Goal: Transaction & Acquisition: Book appointment/travel/reservation

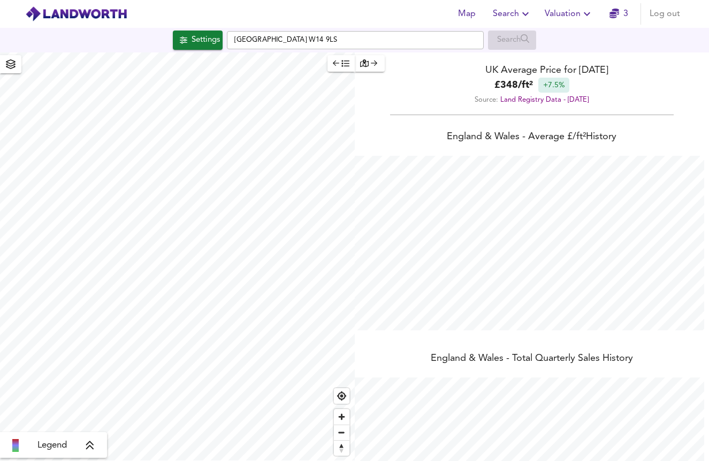
scroll to position [461, 709]
checkbox input "false"
checkbox input "true"
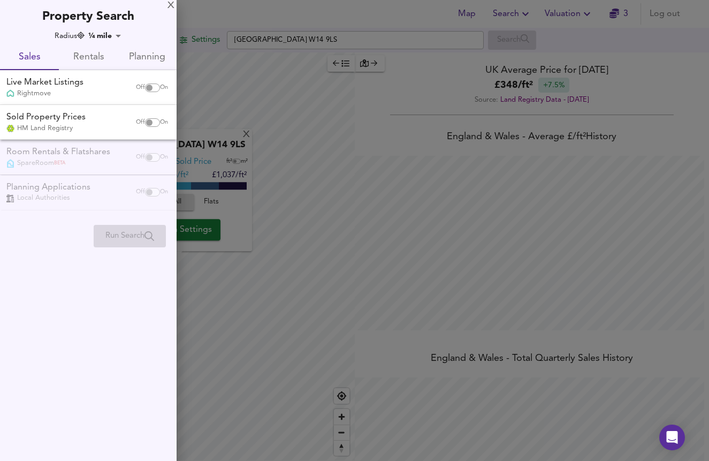
click at [101, 52] on span "Rentals" at bounding box center [88, 57] width 46 height 17
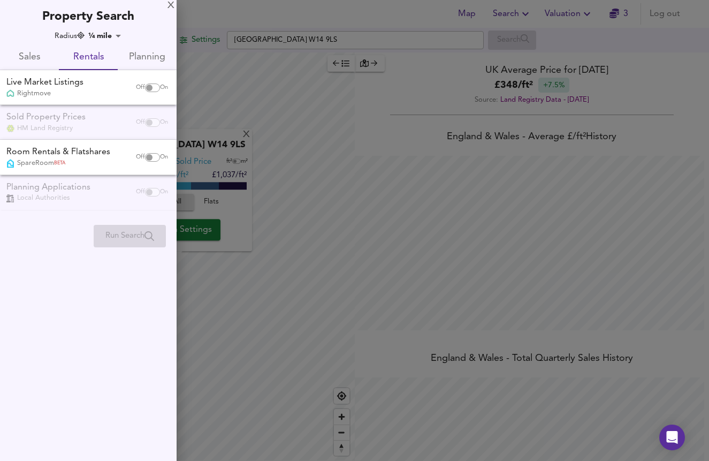
click at [160, 86] on span "On" at bounding box center [164, 87] width 8 height 9
checkbox input "true"
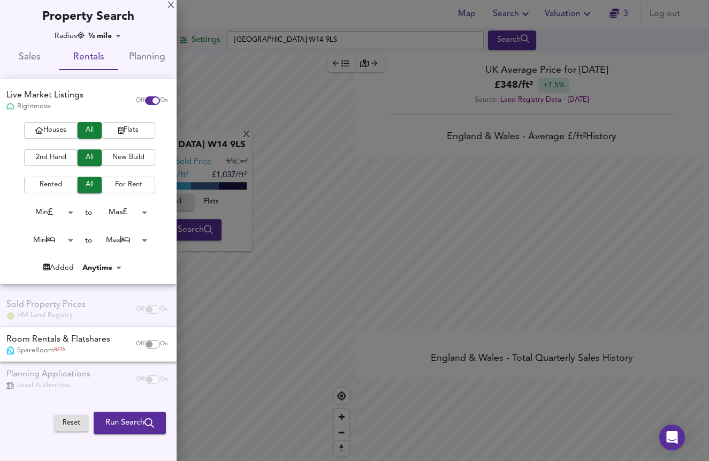
click at [127, 127] on span "Flats" at bounding box center [128, 130] width 43 height 12
click at [51, 155] on span "2nd Hand" at bounding box center [50, 157] width 43 height 12
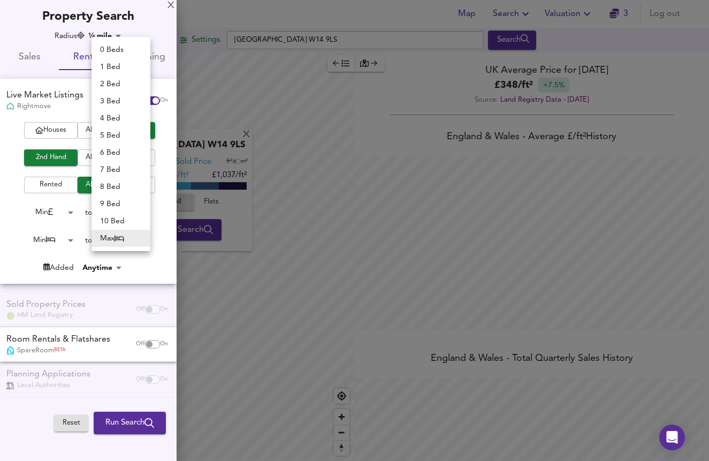
click at [143, 241] on body "Map Search Valuation 3 Log out Settings [GEOGRAPHIC_DATA] W14 9LS Search X Lond…" at bounding box center [354, 230] width 709 height 461
click at [124, 87] on li "2 Bed" at bounding box center [121, 83] width 59 height 17
type input "2"
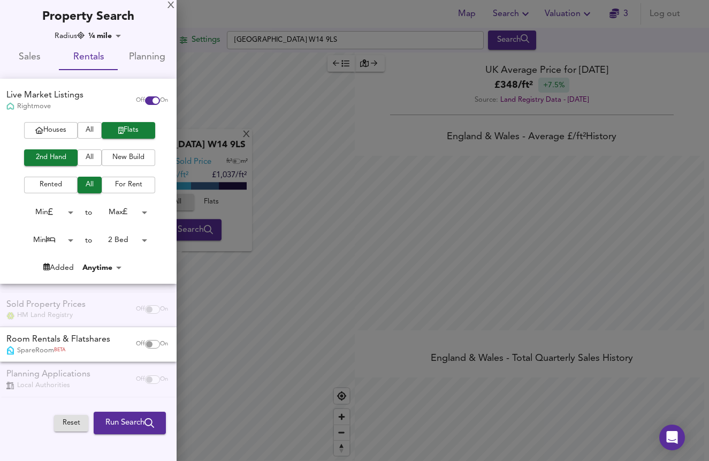
click at [71, 239] on body "Map Search Valuation 3 Log out Settings [GEOGRAPHIC_DATA] W14 9LS Search X Lond…" at bounding box center [354, 230] width 709 height 461
click at [58, 270] on li "2 Bed" at bounding box center [47, 272] width 59 height 17
type input "2"
click at [138, 416] on span "Run Search" at bounding box center [129, 423] width 49 height 14
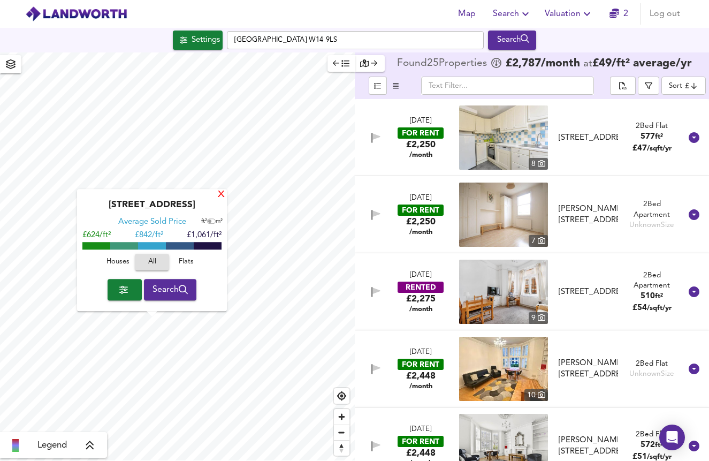
click at [219, 196] on div "X" at bounding box center [221, 195] width 9 height 10
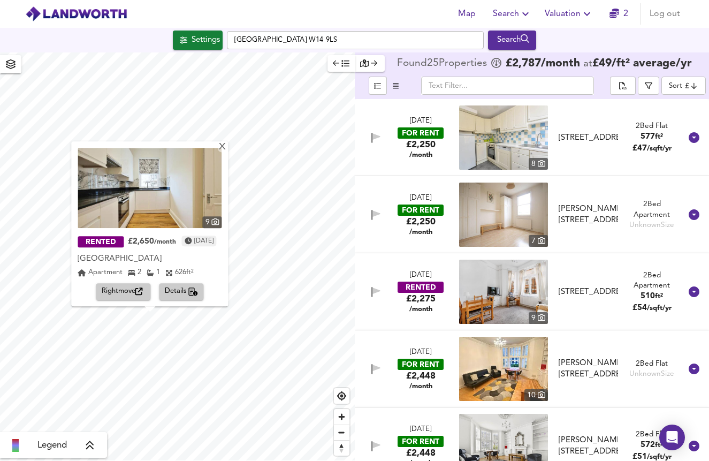
click at [169, 195] on img at bounding box center [150, 188] width 144 height 80
click at [187, 298] on span "Details" at bounding box center [182, 292] width 34 height 12
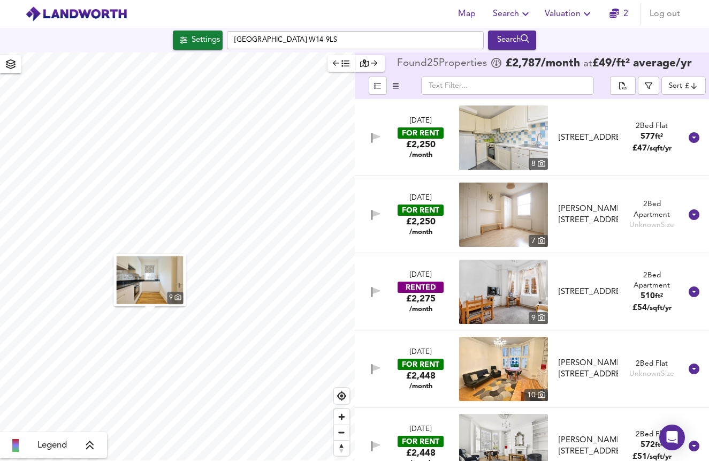
scroll to position [925, 0]
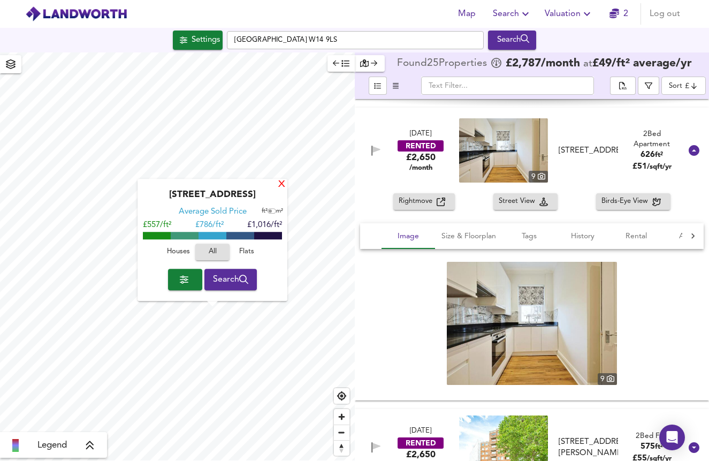
click at [282, 184] on div "X" at bounding box center [281, 185] width 9 height 10
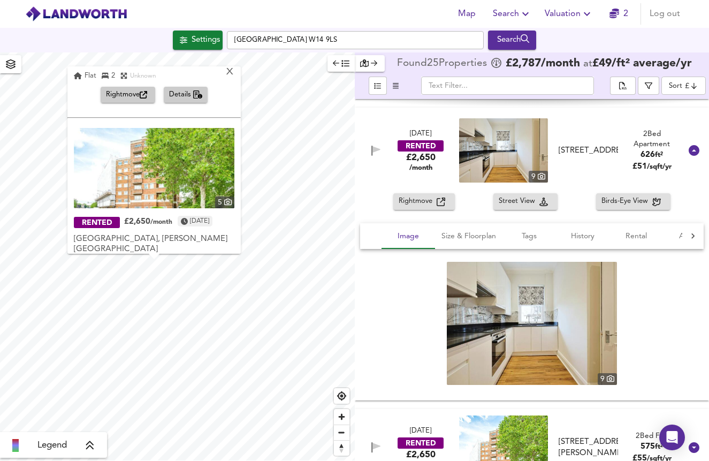
scroll to position [153, 0]
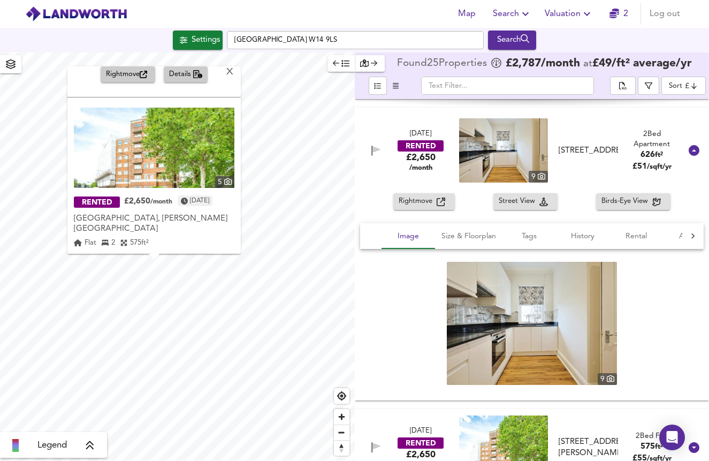
click at [184, 150] on img at bounding box center [154, 148] width 161 height 80
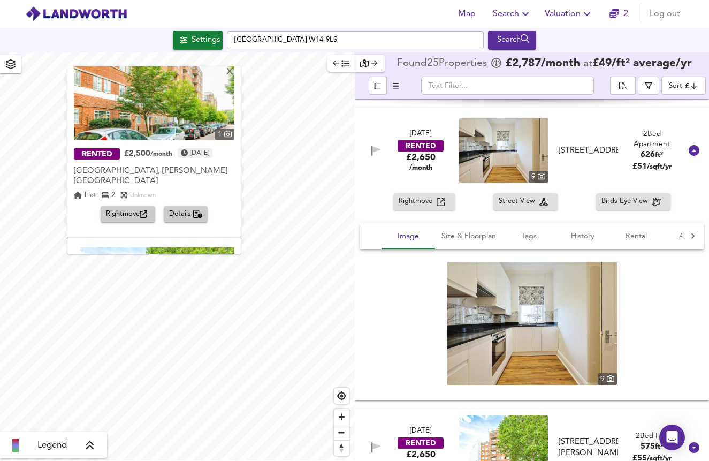
scroll to position [0, 0]
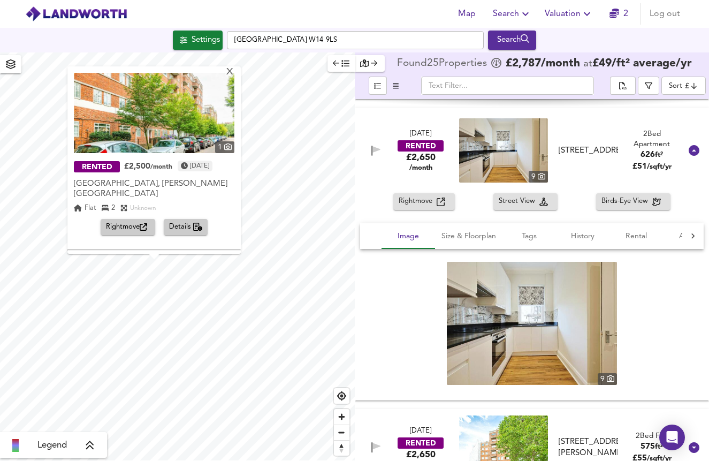
click at [196, 132] on img at bounding box center [154, 113] width 161 height 80
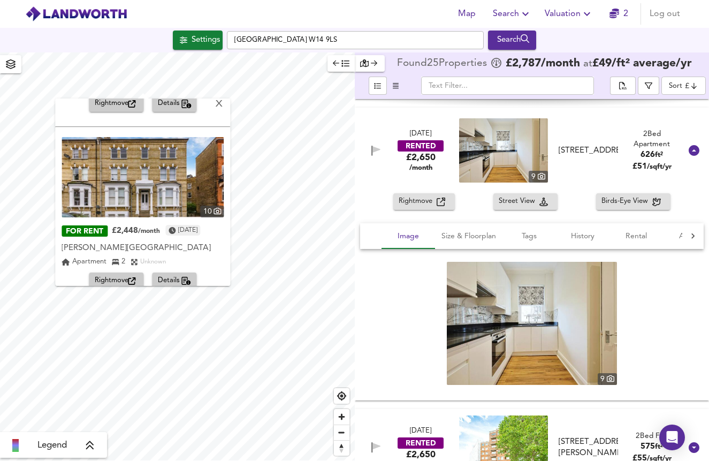
scroll to position [332, 0]
click at [224, 105] on div "X" at bounding box center [219, 105] width 9 height 10
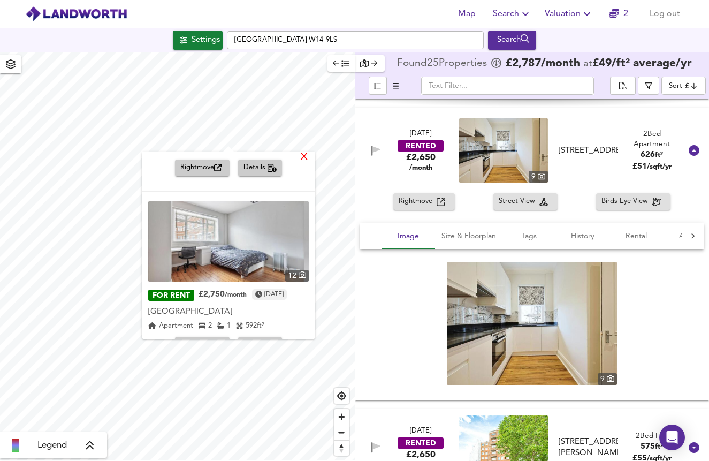
click at [309, 156] on div "X" at bounding box center [304, 158] width 9 height 10
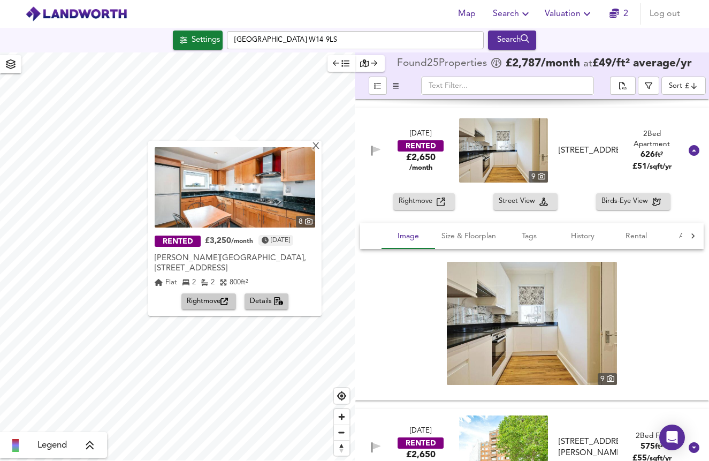
click at [246, 181] on img at bounding box center [235, 187] width 161 height 80
click at [321, 149] on div "X" at bounding box center [315, 147] width 9 height 10
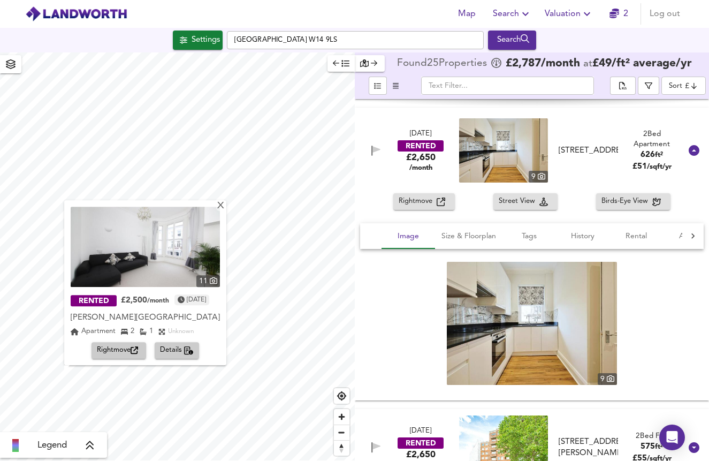
click at [199, 254] on img at bounding box center [145, 247] width 149 height 80
click at [225, 201] on div "X" at bounding box center [220, 206] width 9 height 10
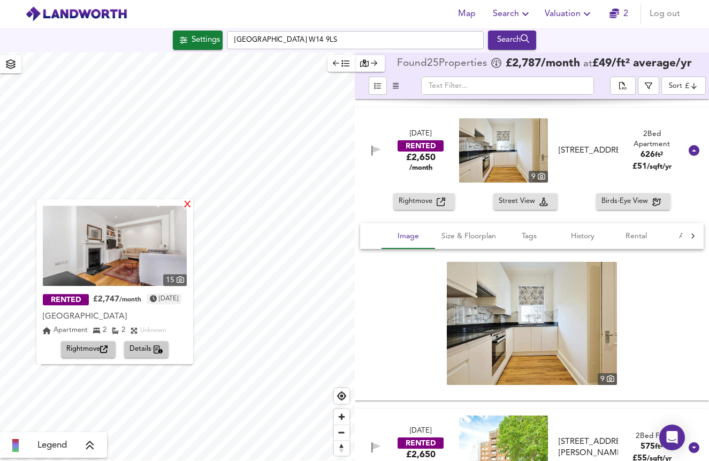
click at [192, 207] on div "X" at bounding box center [187, 205] width 9 height 10
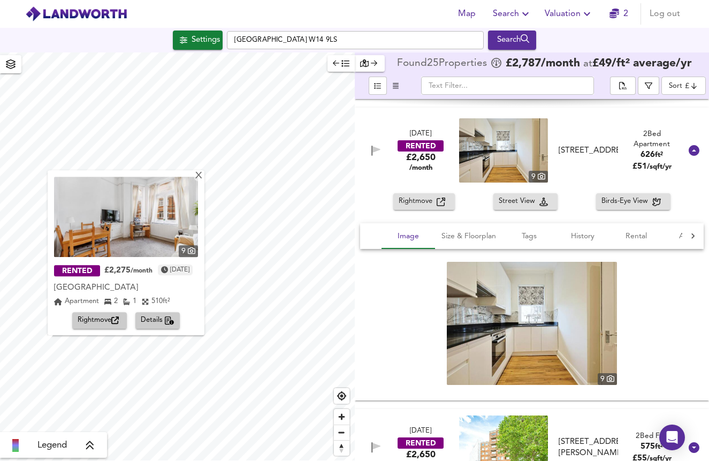
scroll to position [0, 0]
click at [165, 238] on img at bounding box center [126, 217] width 144 height 80
click at [173, 322] on span "Details" at bounding box center [158, 321] width 34 height 12
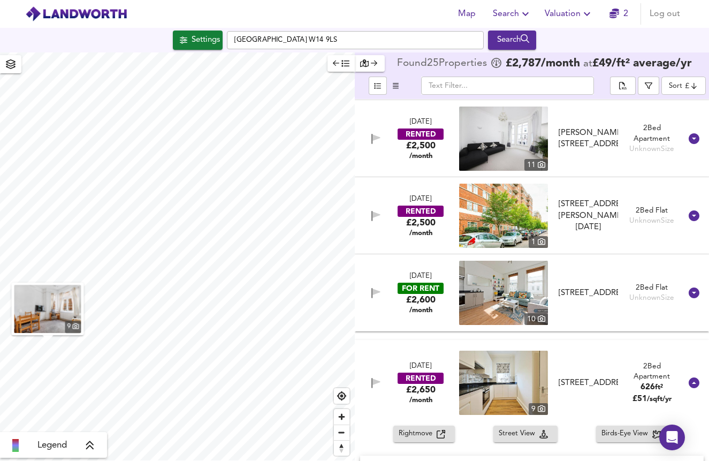
scroll to position [154, 0]
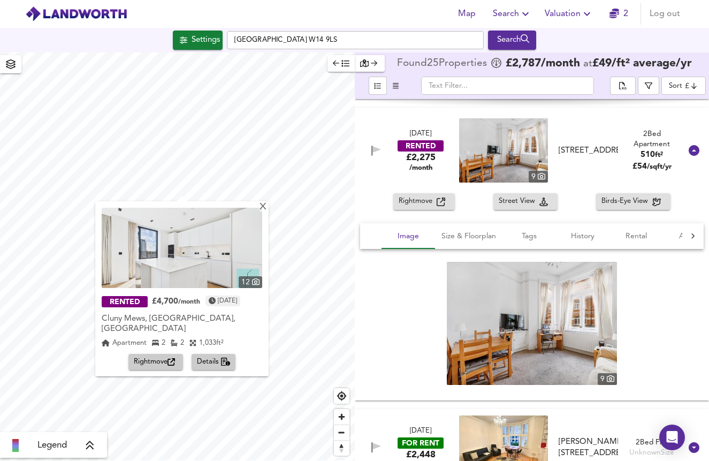
click at [196, 267] on img at bounding box center [182, 248] width 161 height 80
click at [268, 205] on div "X" at bounding box center [262, 207] width 9 height 10
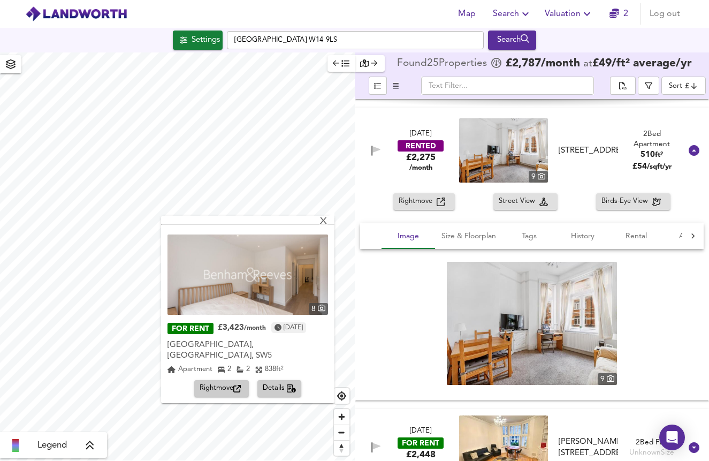
scroll to position [0, 0]
click at [324, 226] on div "X" at bounding box center [323, 222] width 9 height 10
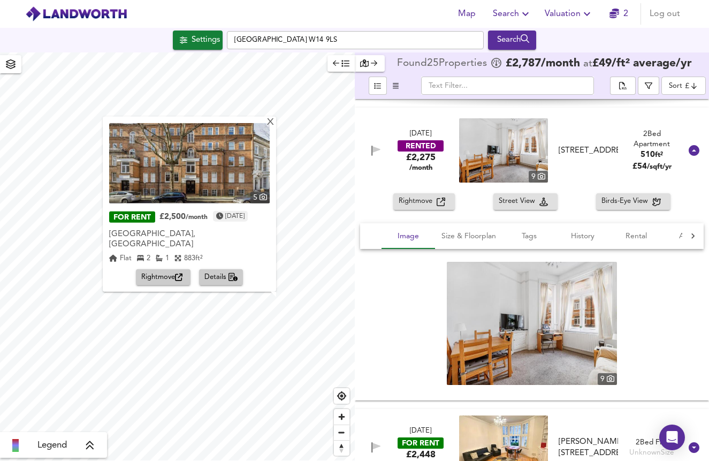
click at [207, 197] on img at bounding box center [189, 163] width 161 height 80
click at [223, 276] on span "Details" at bounding box center [221, 277] width 34 height 12
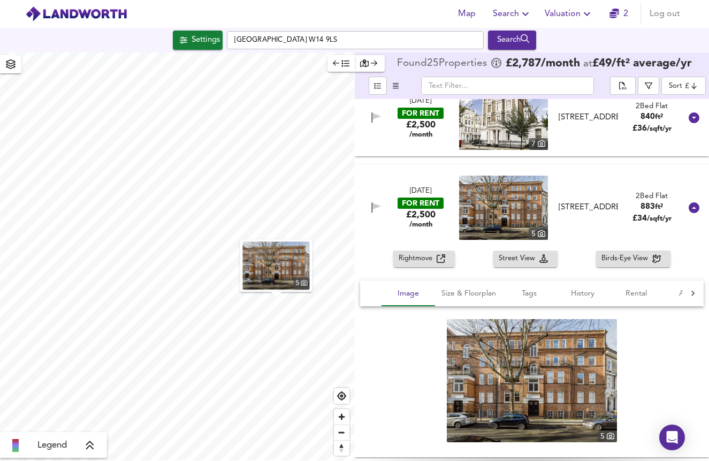
scroll to position [849, 0]
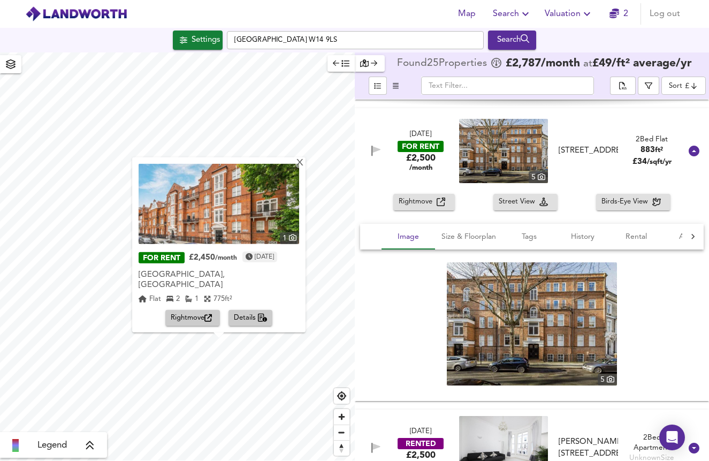
click at [237, 238] on img at bounding box center [219, 204] width 161 height 80
click at [305, 168] on div "X" at bounding box center [299, 163] width 9 height 10
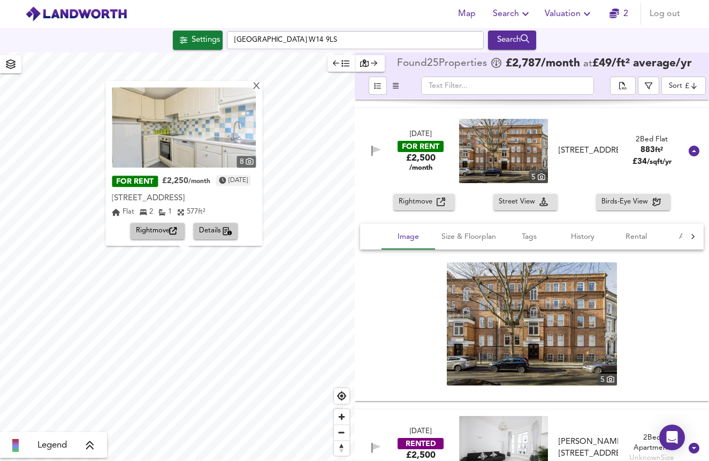
click at [224, 136] on img at bounding box center [184, 127] width 144 height 80
click at [210, 232] on span "Details" at bounding box center [216, 231] width 34 height 12
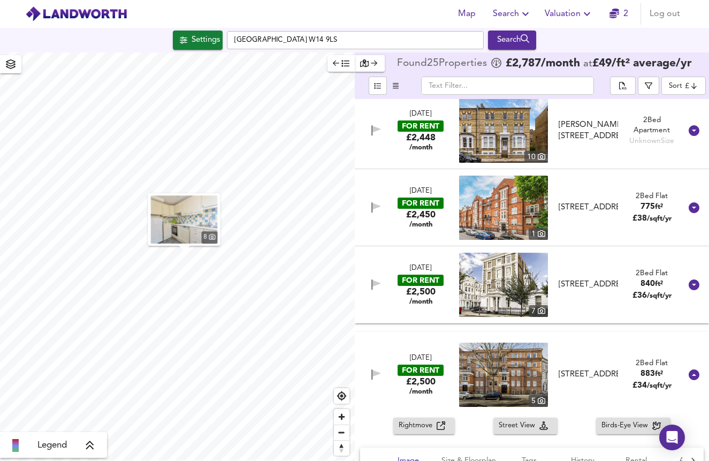
scroll to position [0, 0]
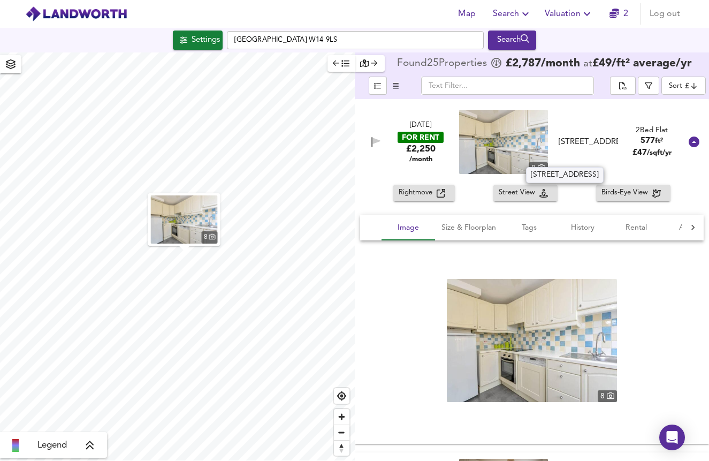
click at [609, 148] on div "[STREET_ADDRESS]" at bounding box center [588, 141] width 59 height 11
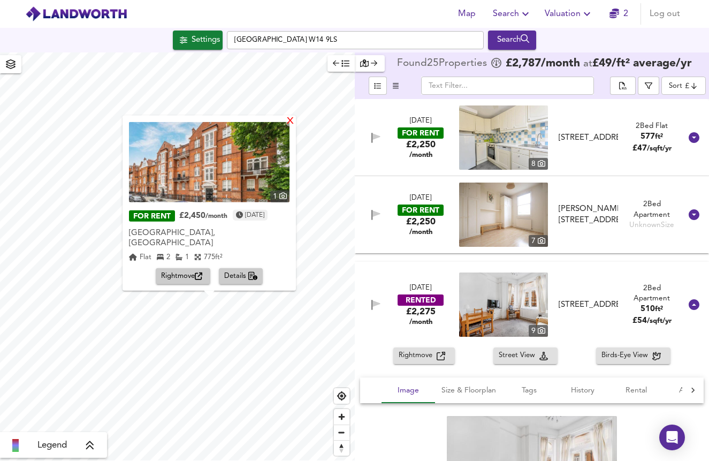
click at [295, 126] on div "X" at bounding box center [290, 121] width 9 height 10
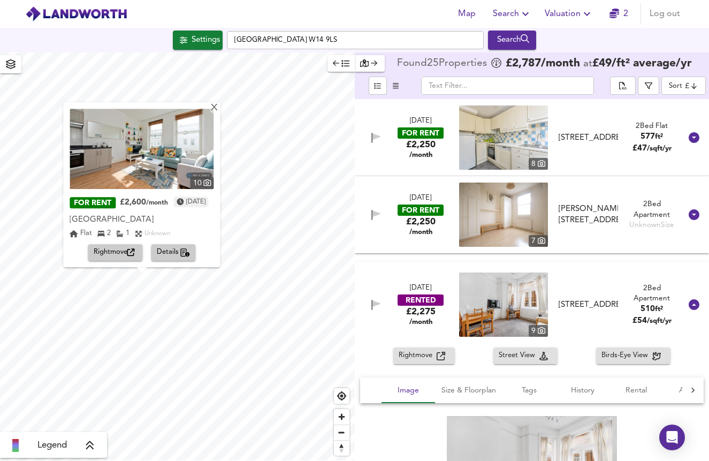
click at [173, 167] on img at bounding box center [142, 149] width 144 height 80
click at [219, 108] on div "X" at bounding box center [214, 108] width 9 height 10
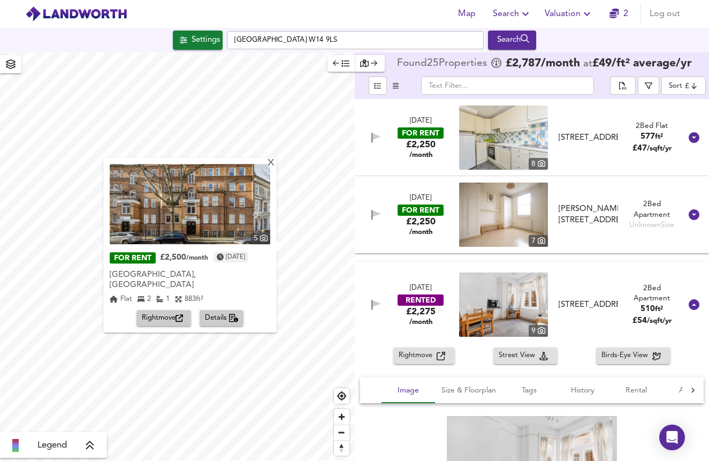
click at [214, 214] on img at bounding box center [190, 204] width 161 height 80
click at [270, 169] on div "X" at bounding box center [271, 163] width 9 height 10
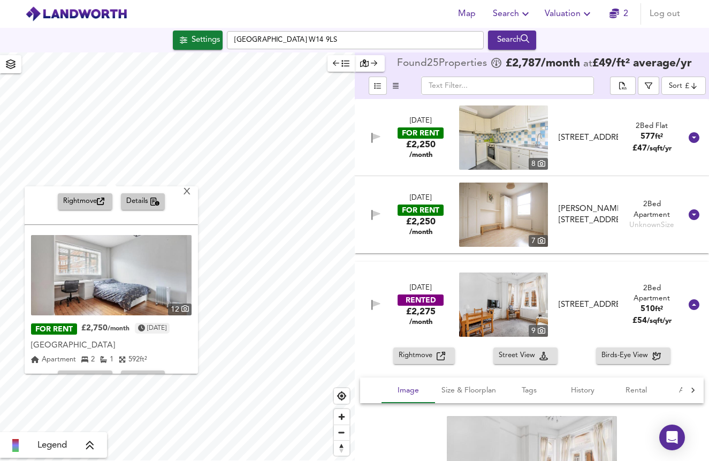
scroll to position [332, 0]
click at [133, 253] on img at bounding box center [111, 276] width 161 height 80
click at [146, 374] on span "Details" at bounding box center [143, 380] width 34 height 12
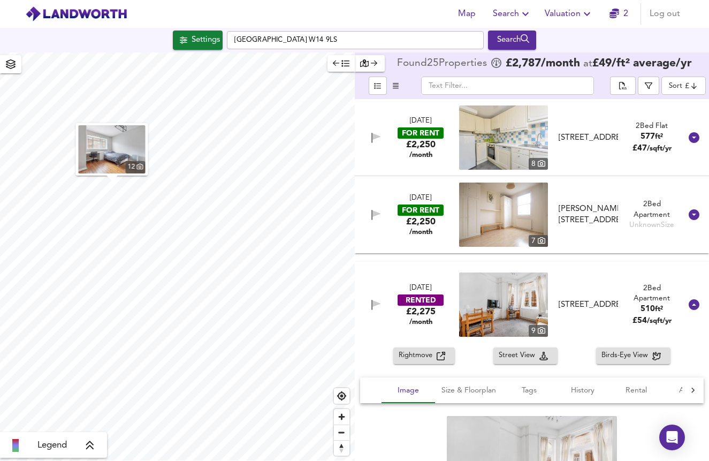
scroll to position [1930, 0]
